Goal: Find specific page/section

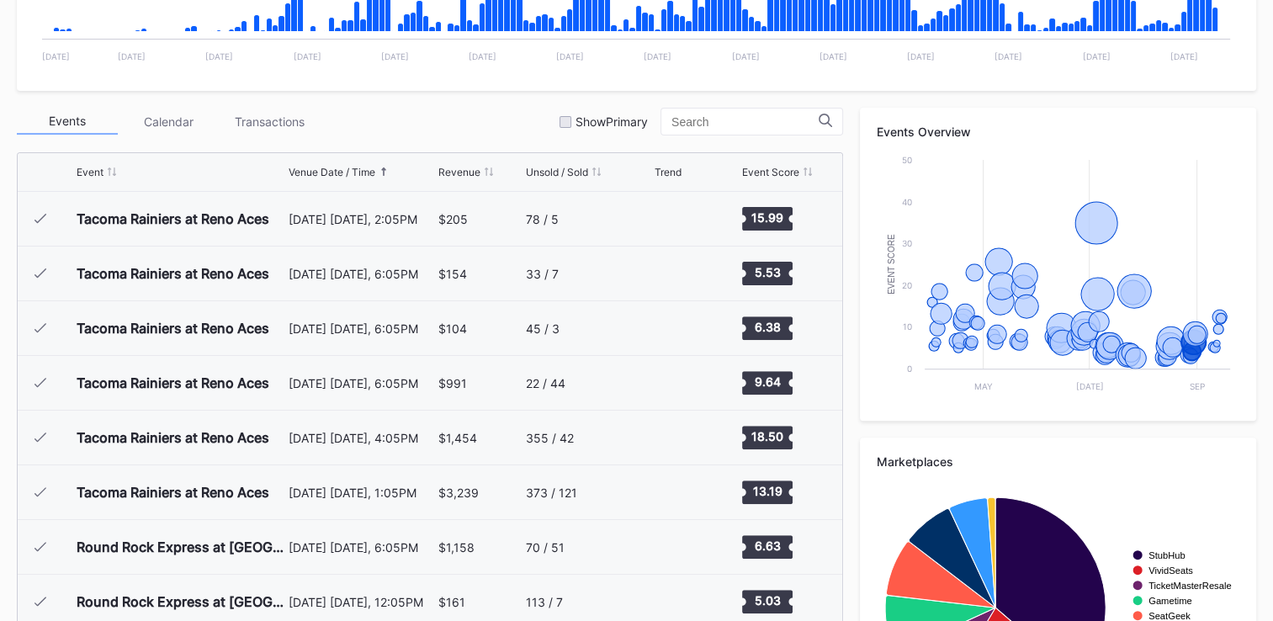
scroll to position [3521, 0]
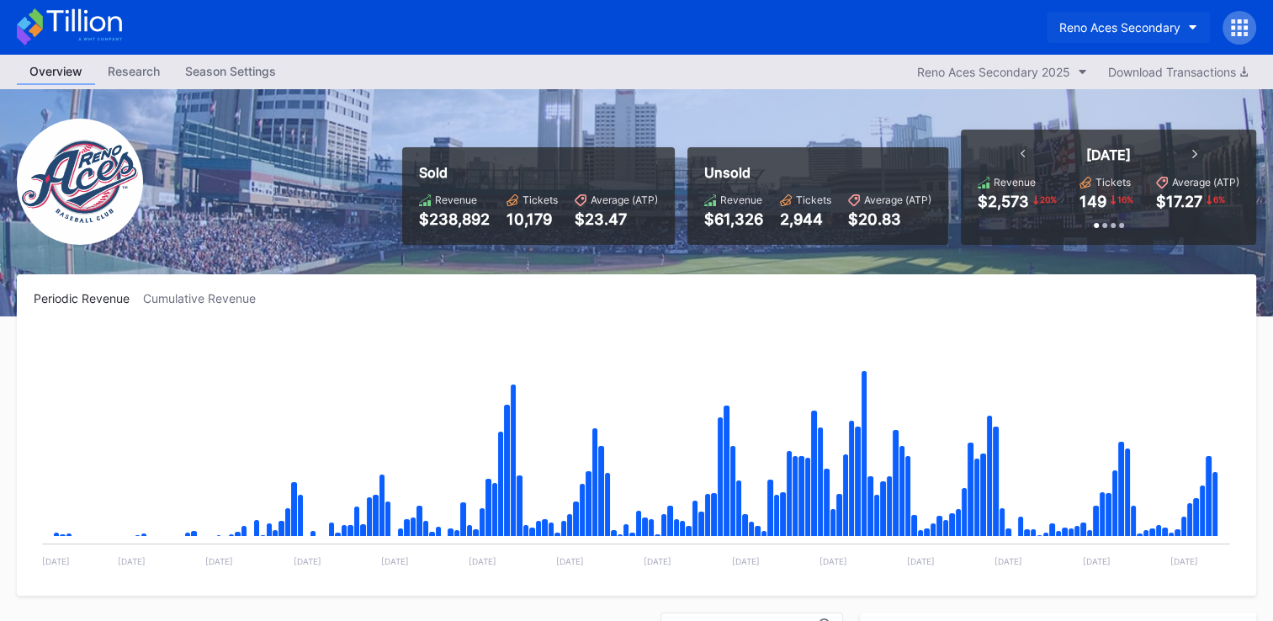
click at [1135, 23] on div "Reno Aces Secondary" at bounding box center [1119, 27] width 121 height 14
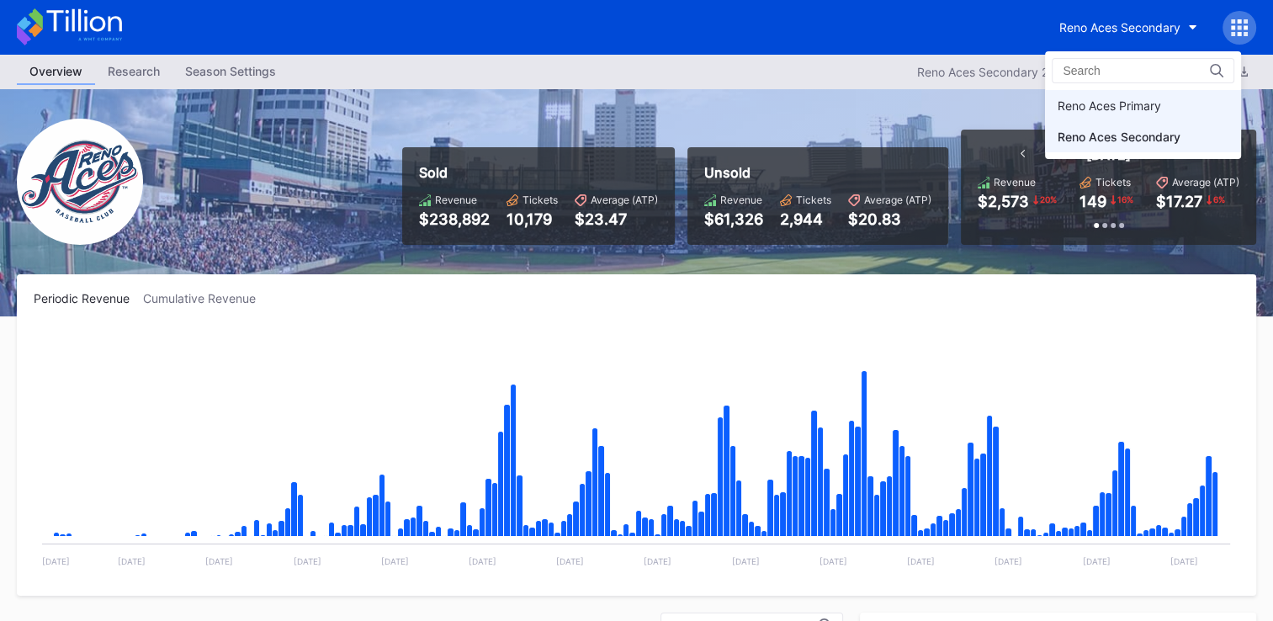
click at [1111, 107] on div "Reno Aces Primary" at bounding box center [1109, 105] width 103 height 14
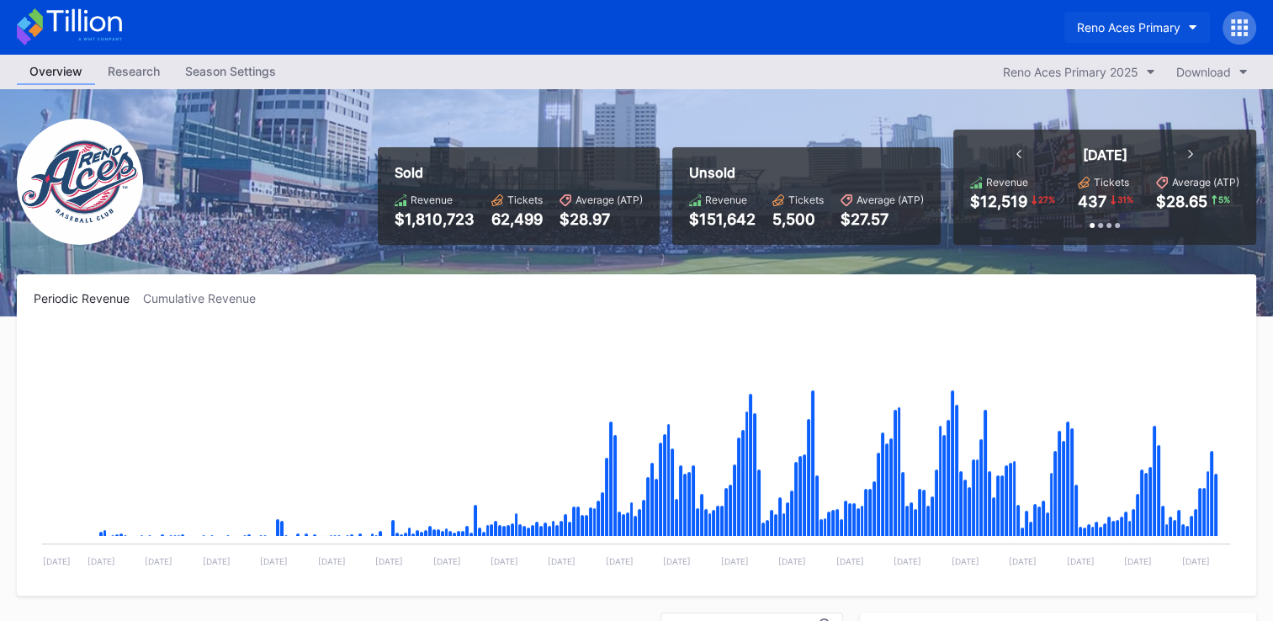
click at [1150, 29] on div "Reno Aces Primary" at bounding box center [1128, 27] width 103 height 14
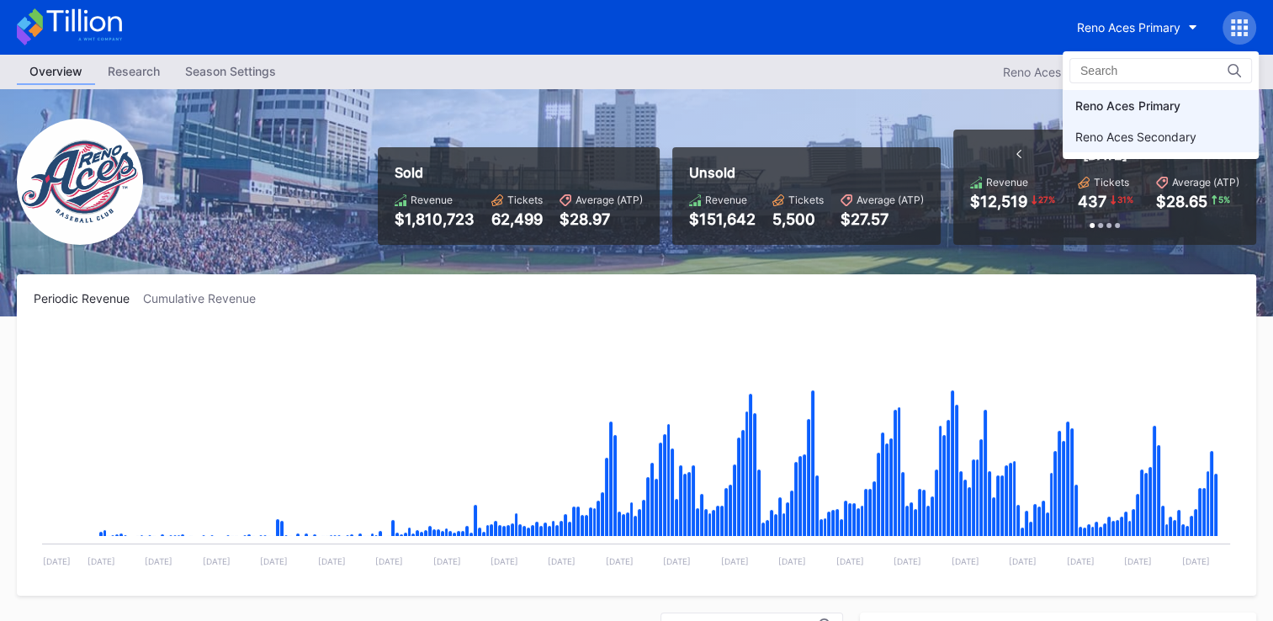
click at [1123, 138] on div "Reno Aces Secondary" at bounding box center [1135, 137] width 121 height 14
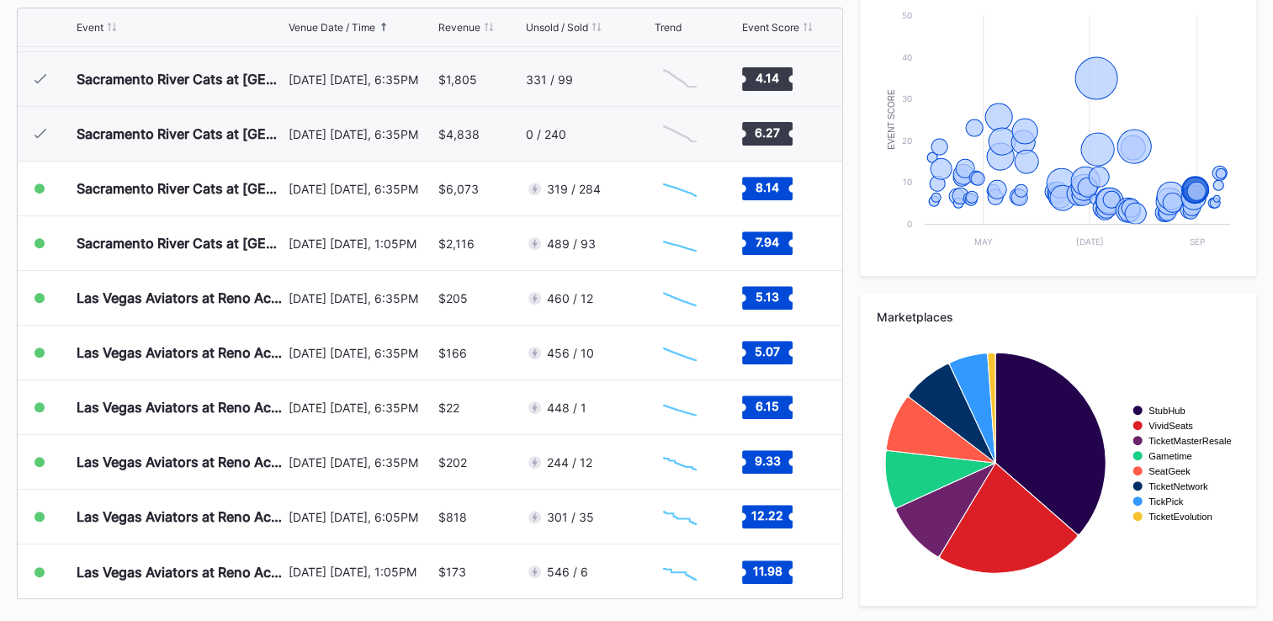
scroll to position [650, 0]
